Goal: Task Accomplishment & Management: Manage account settings

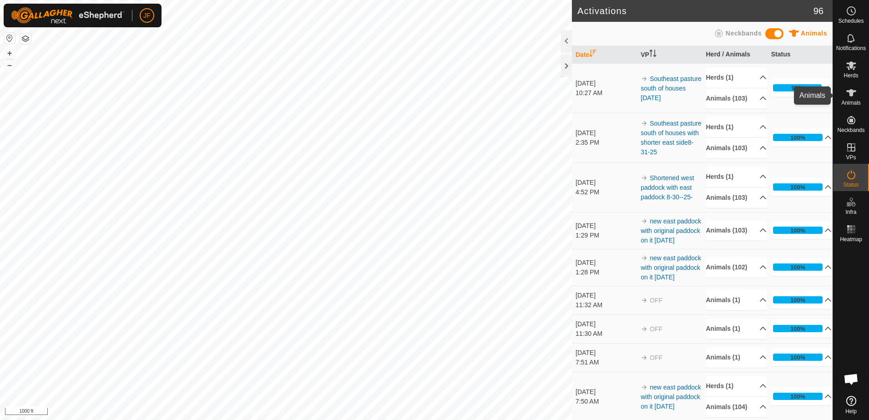
click at [849, 99] on es-animals-svg-icon at bounding box center [851, 93] width 16 height 15
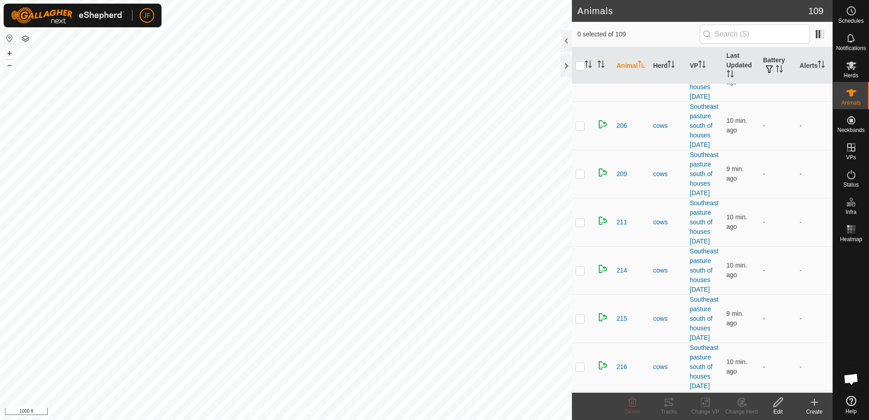
scroll to position [1114, 0]
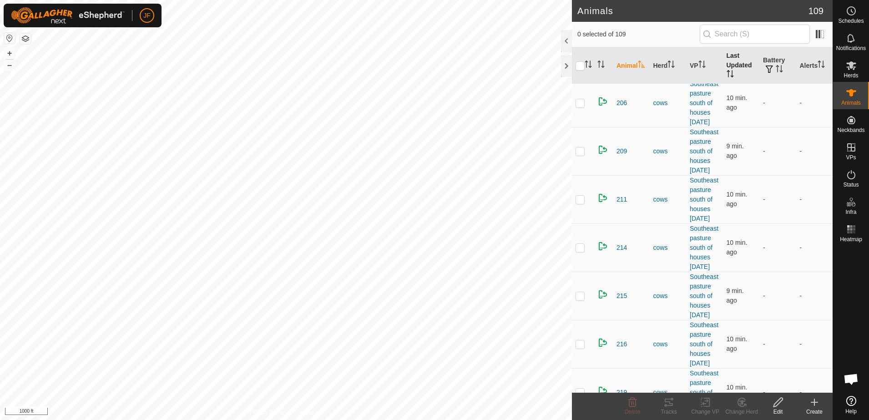
click at [728, 73] on icon "Activate to sort" at bounding box center [729, 73] width 7 height 7
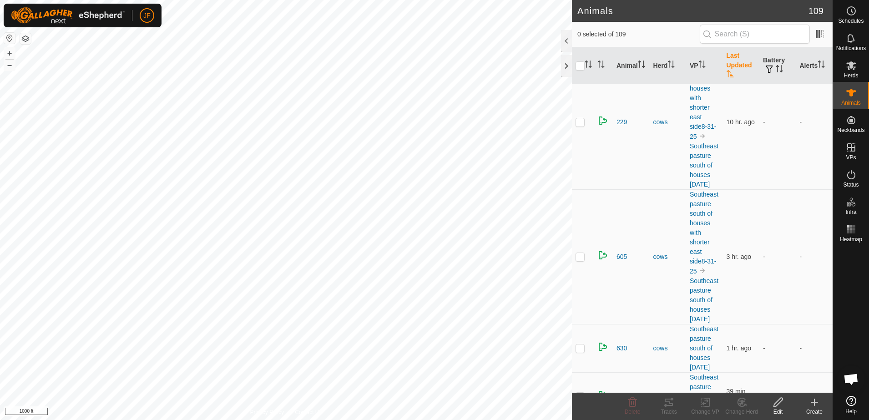
scroll to position [23, 0]
click at [621, 266] on span "605" at bounding box center [621, 263] width 10 height 10
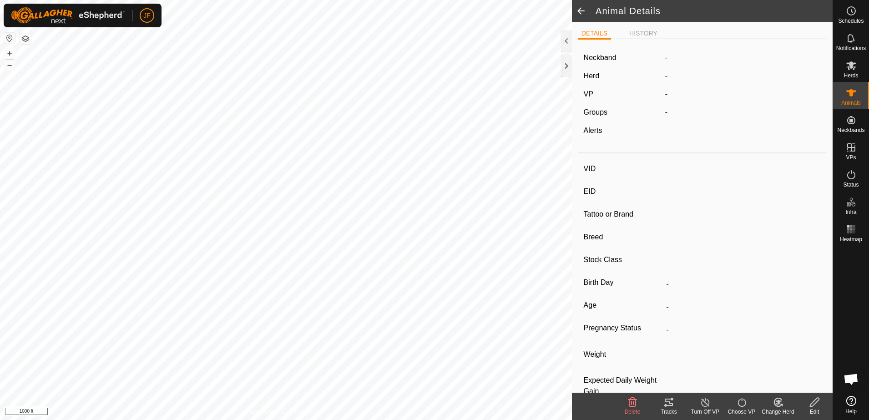
type input "605"
type input "-"
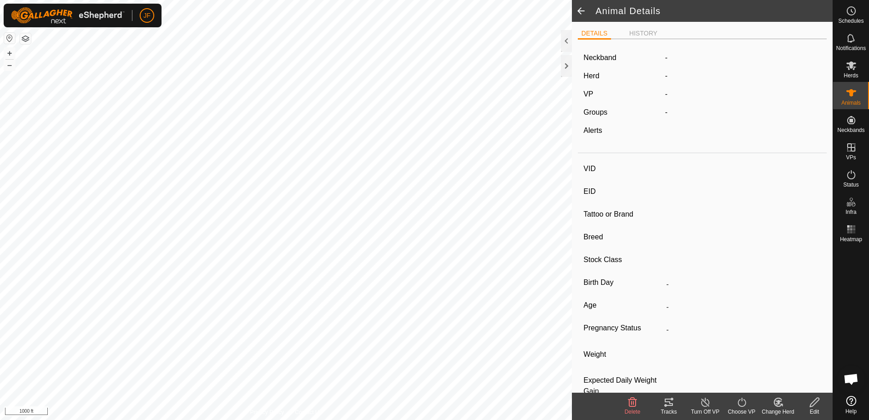
type input "-"
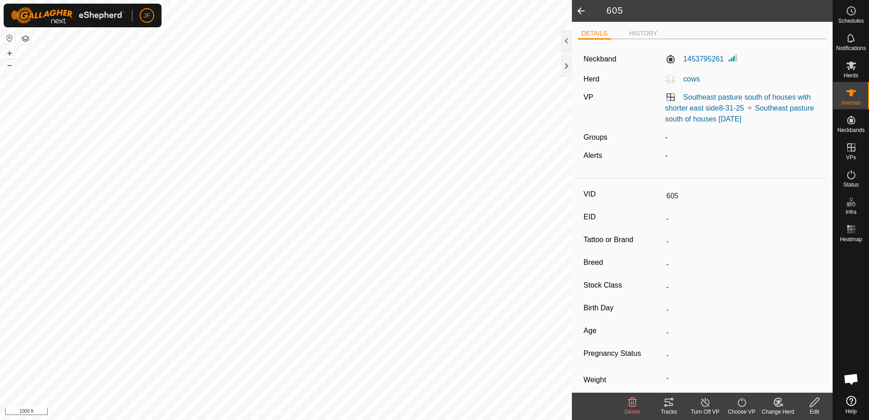
click at [580, 11] on span at bounding box center [581, 11] width 18 height 22
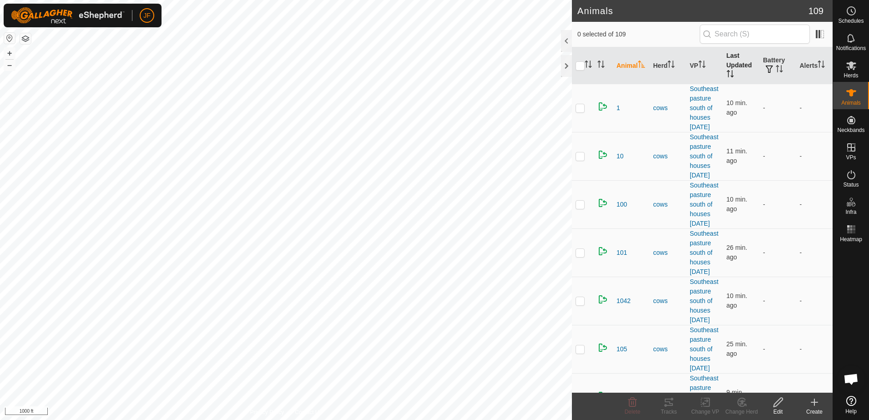
click at [731, 71] on icon "Activate to sort" at bounding box center [731, 73] width 1 height 7
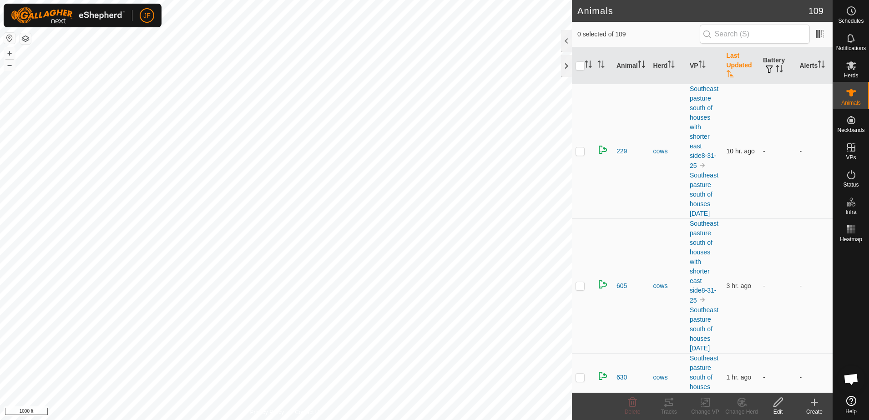
click at [618, 150] on span "229" at bounding box center [621, 151] width 10 height 10
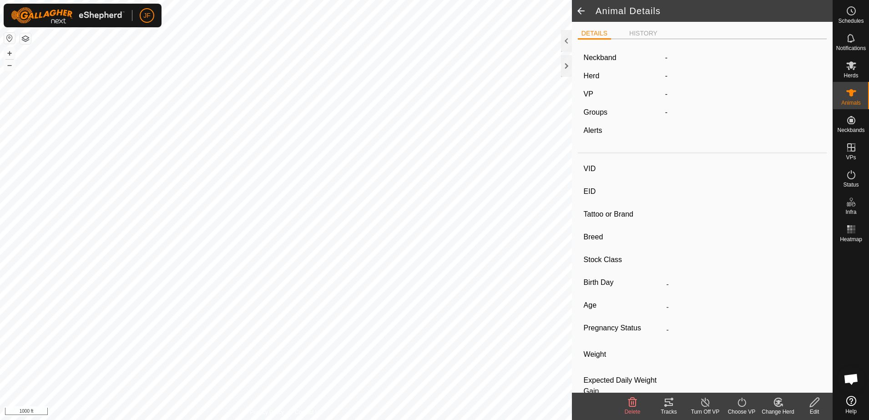
type input "229"
type input "-"
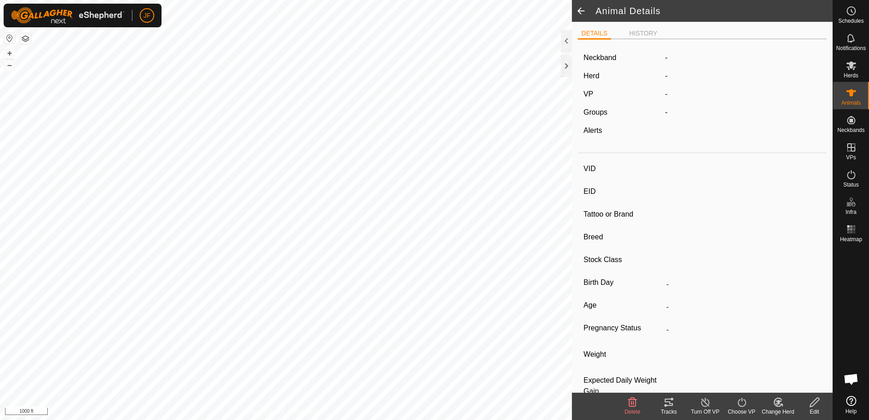
type input "-"
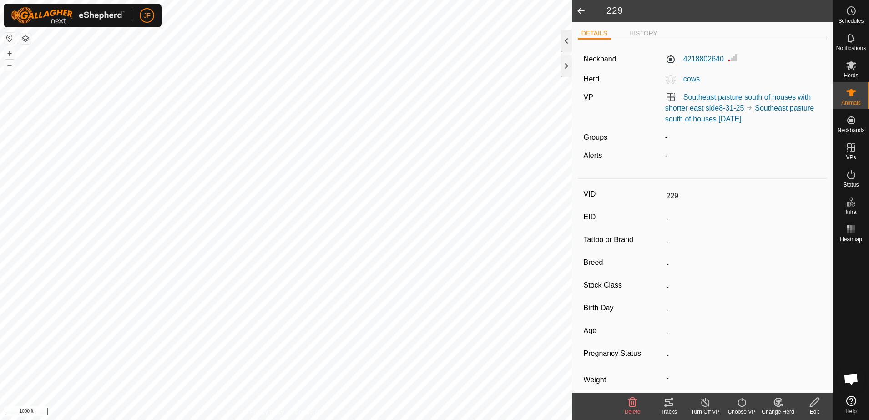
click at [564, 37] on div at bounding box center [566, 41] width 11 height 22
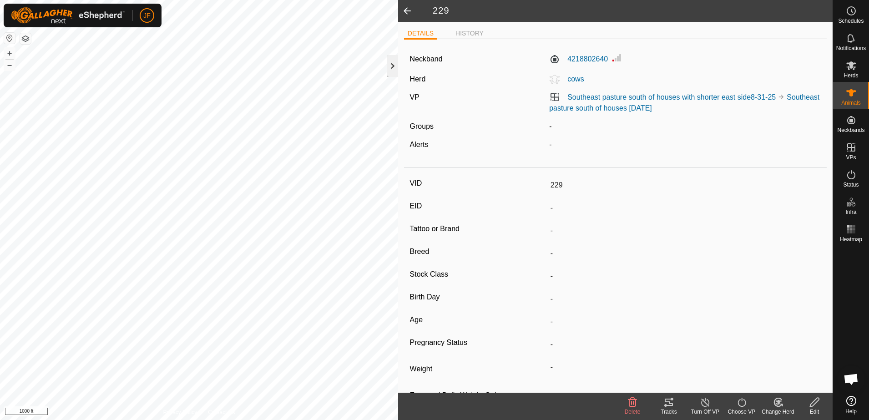
click at [389, 61] on div at bounding box center [392, 66] width 11 height 22
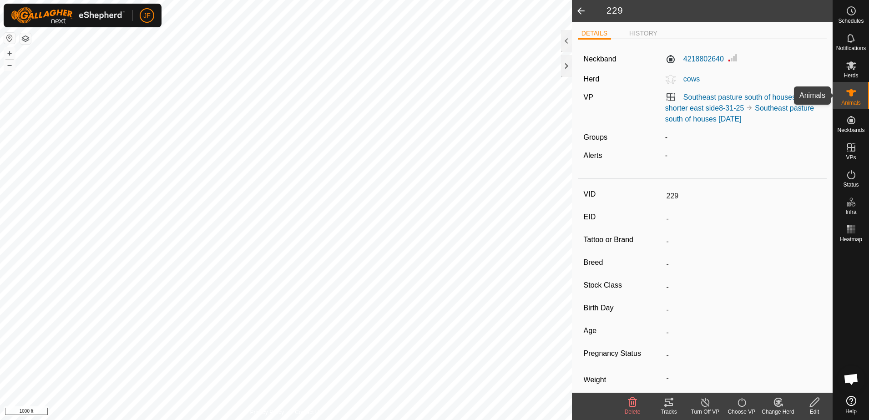
click at [853, 98] on icon at bounding box center [851, 92] width 11 height 11
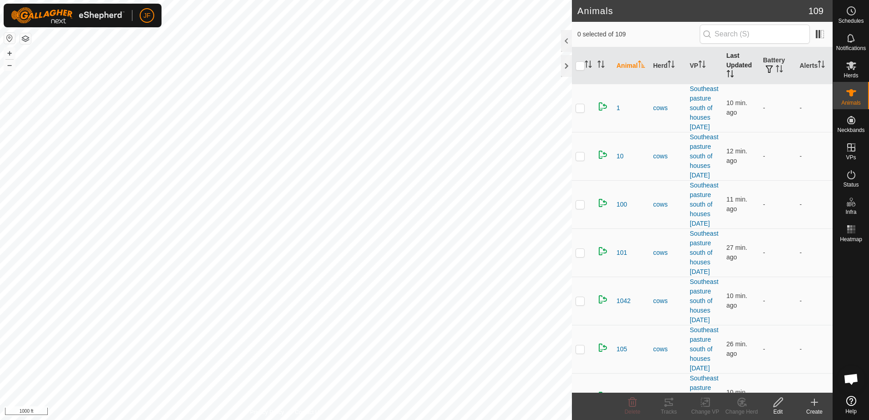
click at [728, 74] on icon "Activate to sort" at bounding box center [729, 73] width 7 height 7
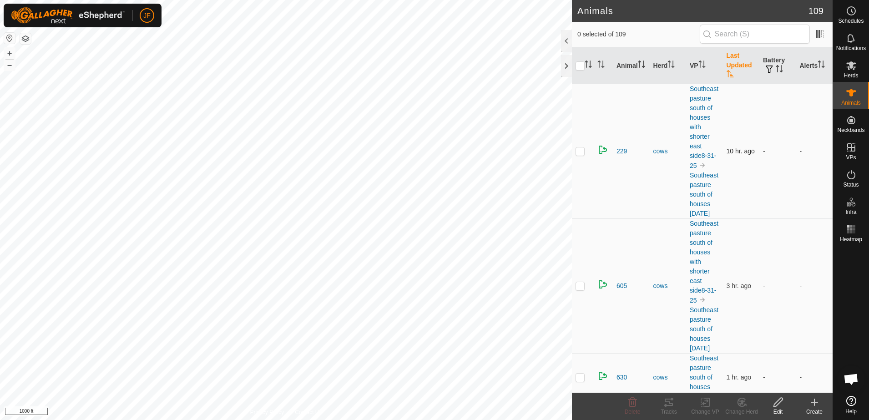
click at [619, 152] on span "229" at bounding box center [621, 151] width 10 height 10
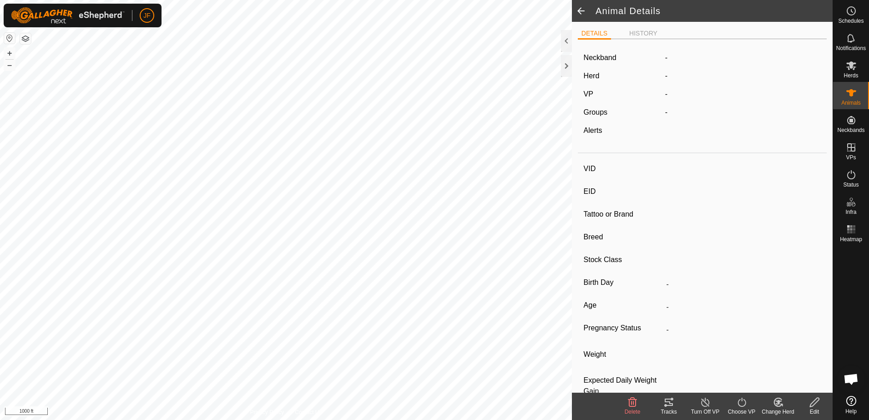
type input "229"
type input "-"
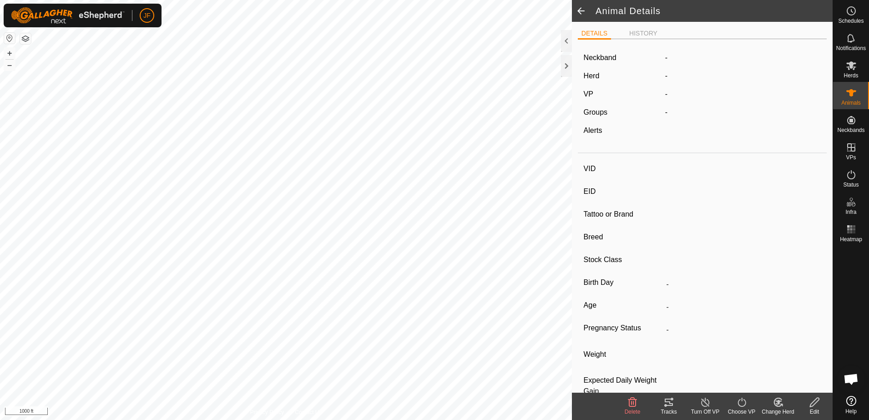
type input "-"
